Goal: Find contact information: Find contact information

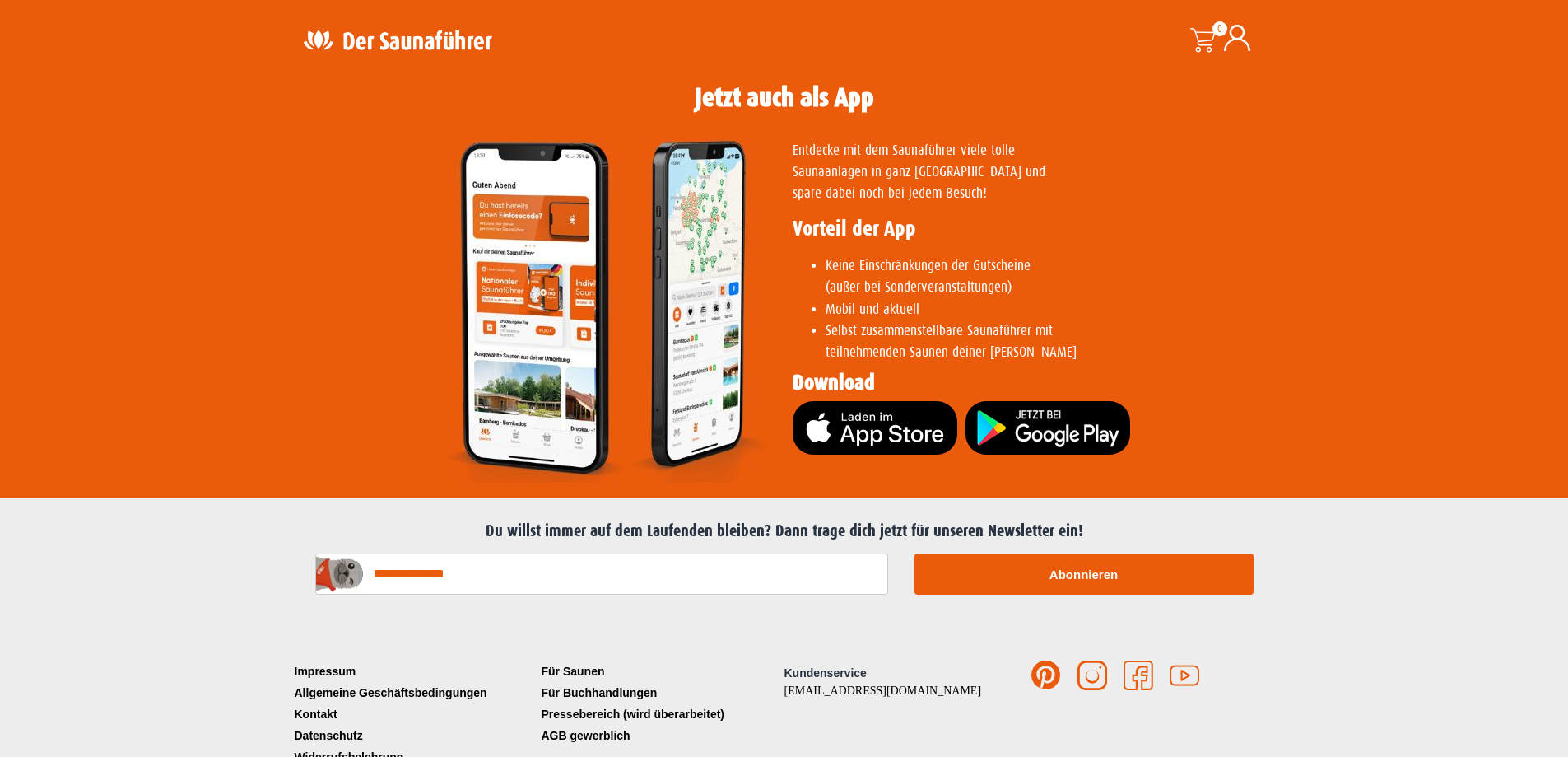
scroll to position [3256, 0]
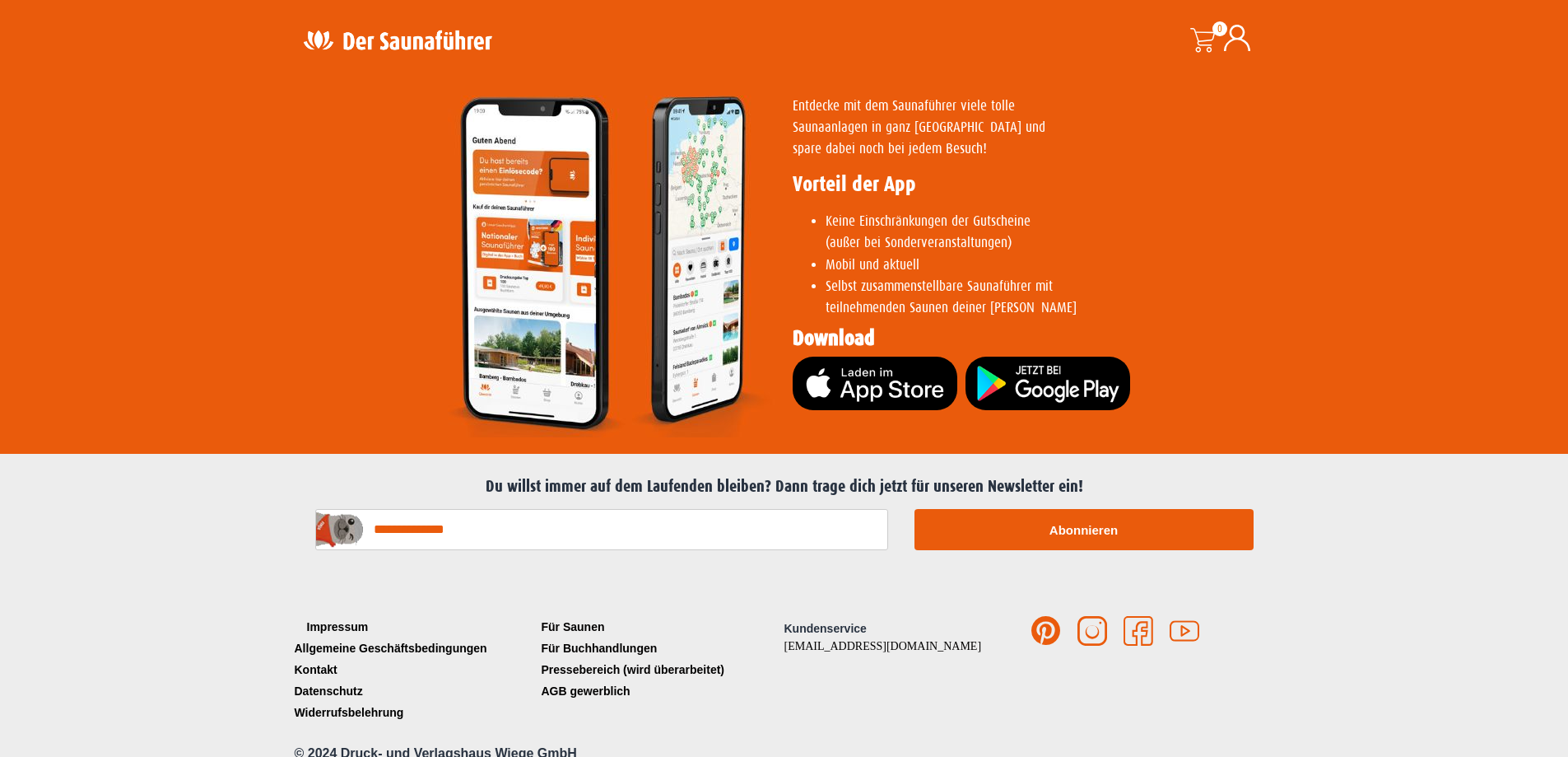
click at [317, 616] on link "Impressum" at bounding box center [414, 626] width 247 height 21
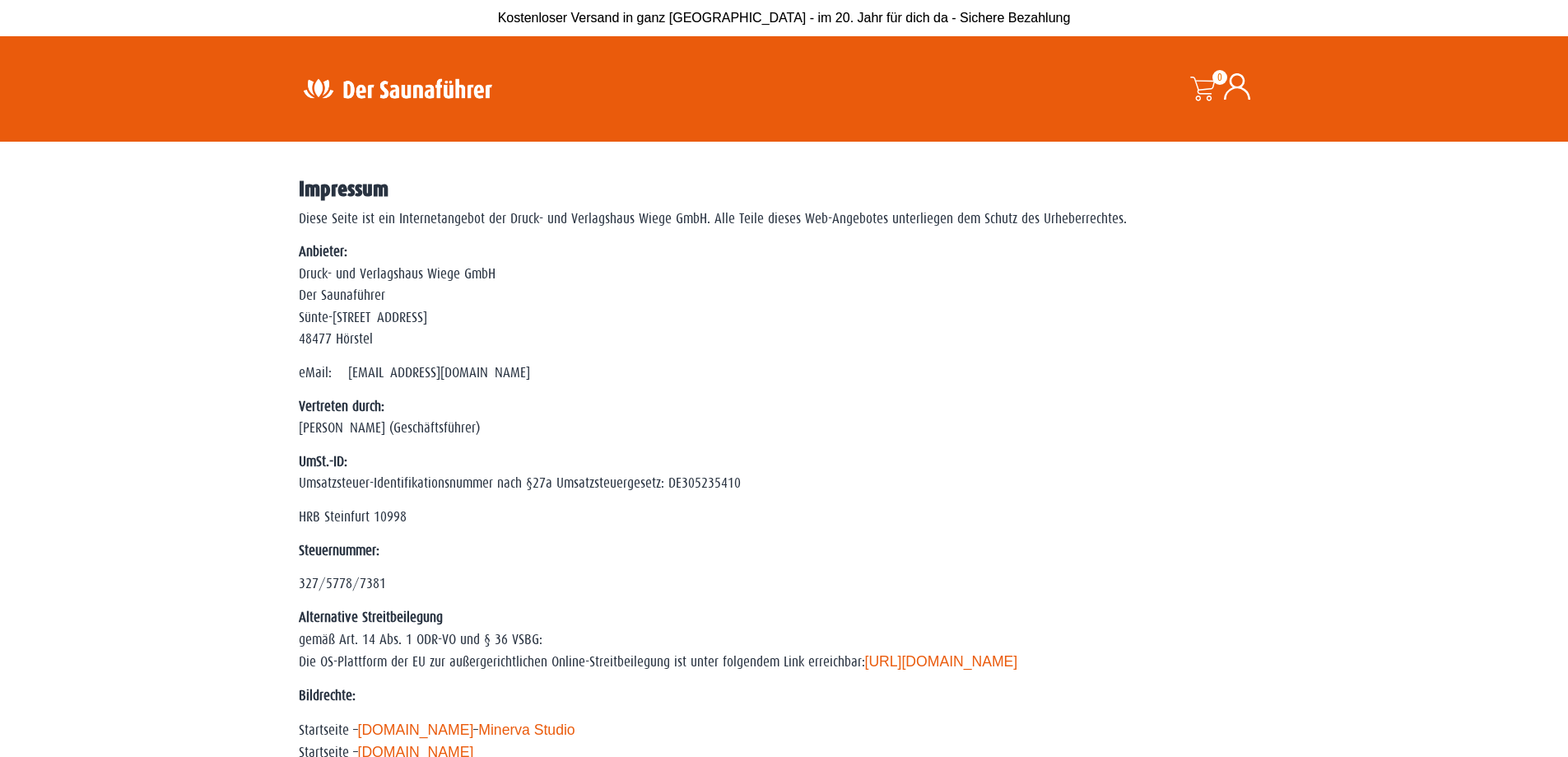
click at [775, 362] on p "eMail: service@der-saunafuehrer.de" at bounding box center [784, 373] width 971 height 21
click at [593, 306] on p "Anbieter: Druck- und Verlagshaus Wiege GmbH Der Saunaführer Sünte-Rendel-Straße…" at bounding box center [784, 296] width 971 height 109
click at [648, 288] on p "Anbieter: Druck- und Verlagshaus Wiege GmbH Der Saunaführer Sünte-Rendel-Straße…" at bounding box center [784, 296] width 971 height 109
